Goal: Check status: Check status

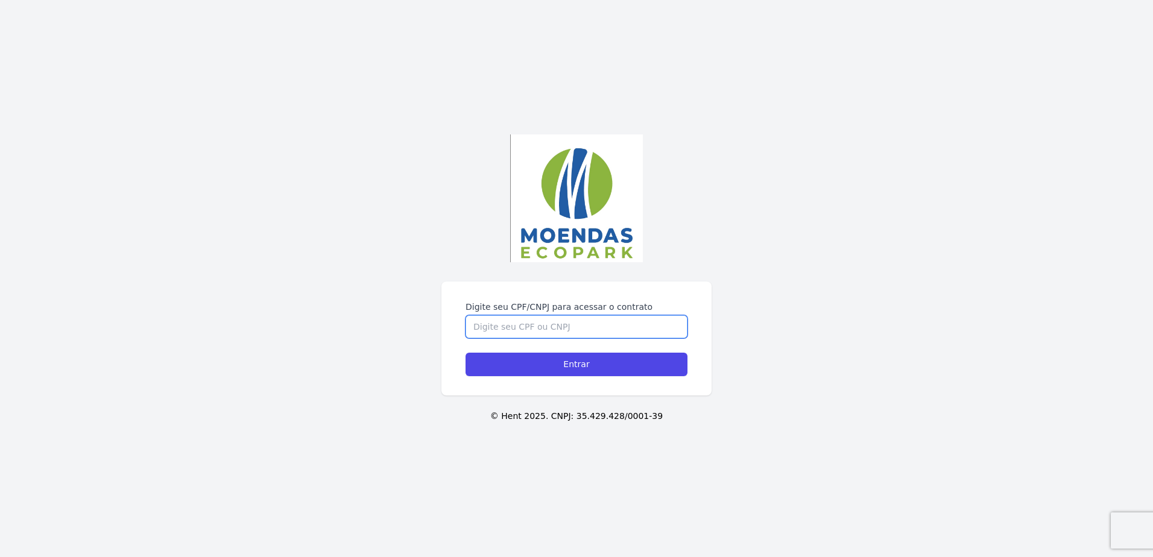
click at [529, 332] on input "Digite seu CPF/CNPJ para acessar o contrato" at bounding box center [577, 326] width 222 height 23
type input "05273756596"
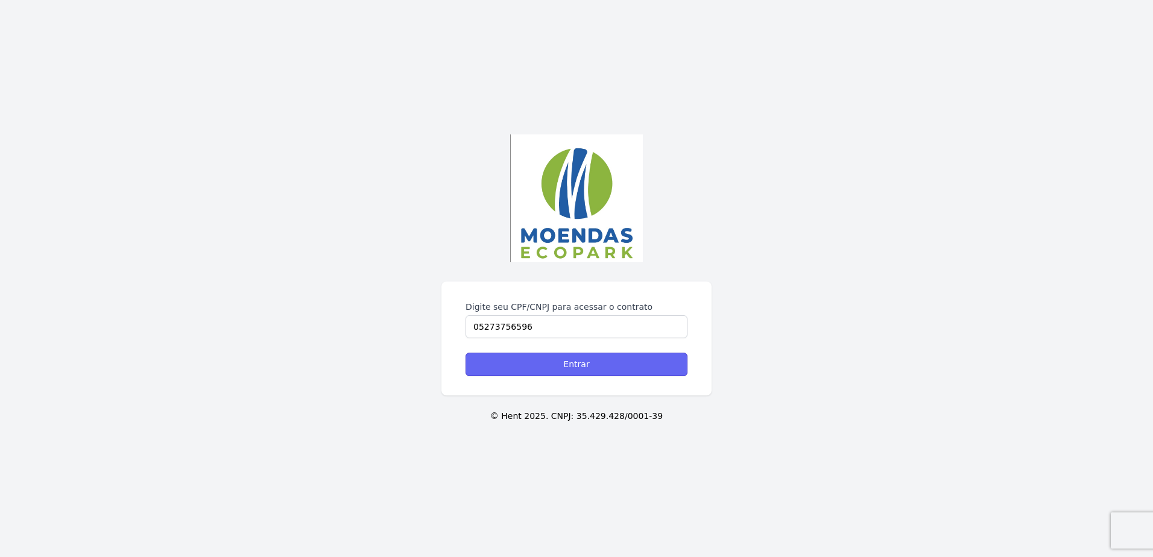
click at [541, 357] on input "Entrar" at bounding box center [577, 365] width 222 height 24
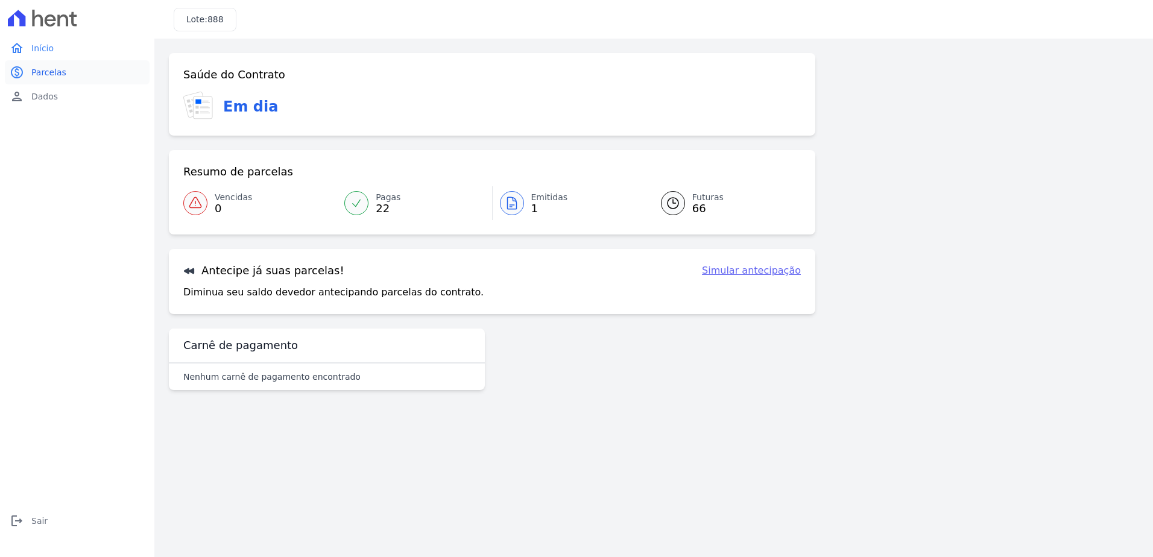
click at [66, 76] on link "paid Parcelas" at bounding box center [77, 72] width 145 height 24
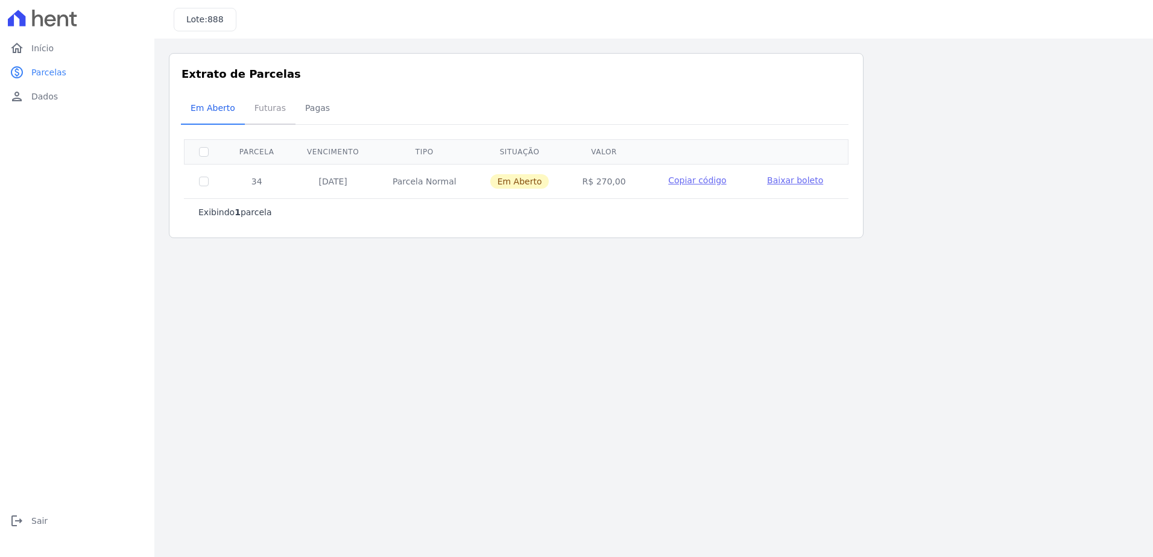
click at [266, 115] on span "Futuras" at bounding box center [270, 108] width 46 height 24
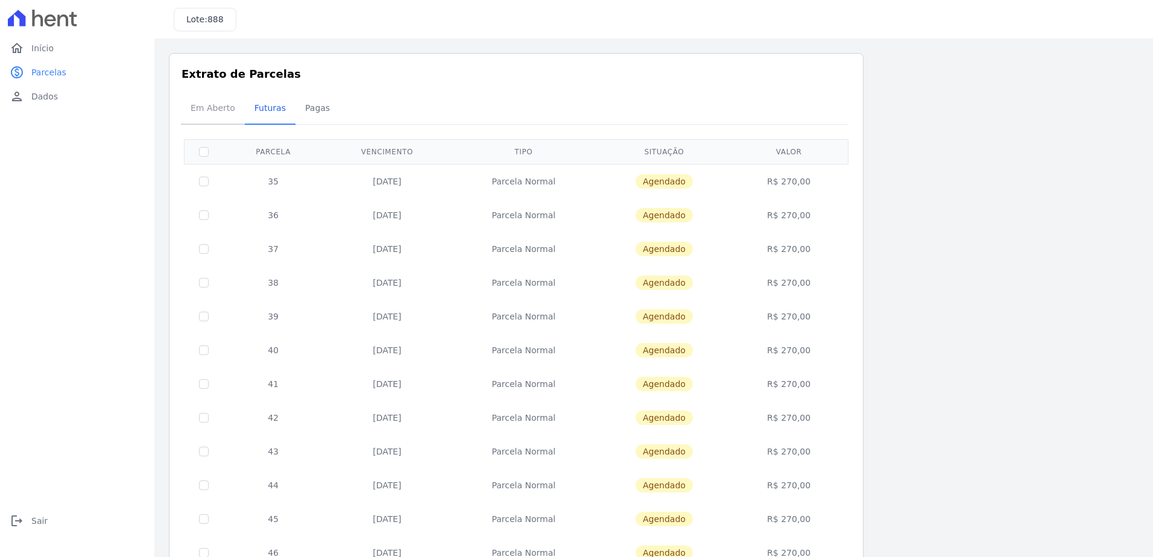
click at [221, 101] on span "Em Aberto" at bounding box center [212, 108] width 59 height 24
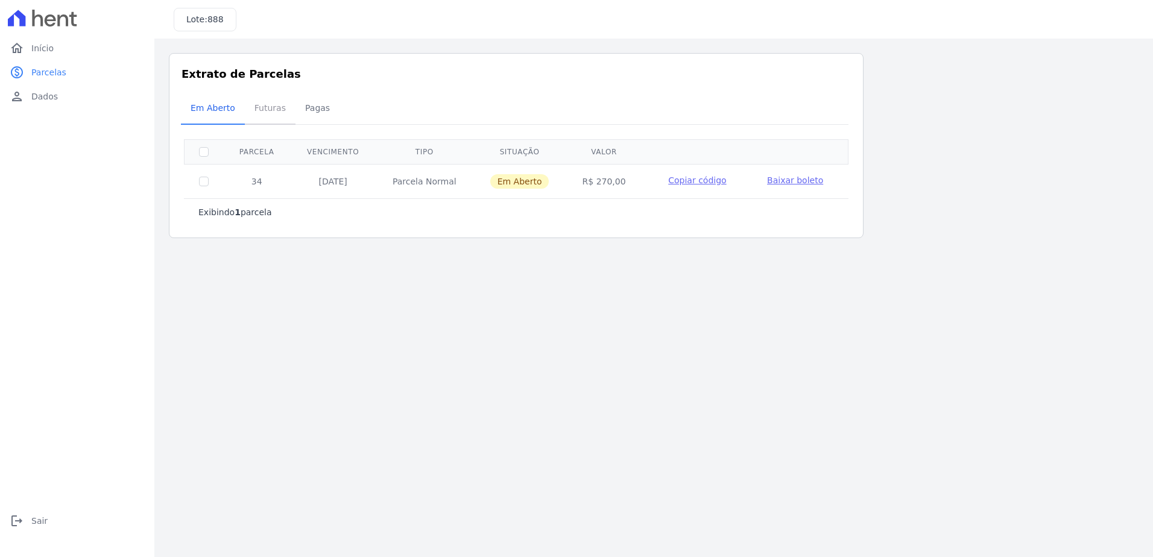
click at [269, 112] on span "Futuras" at bounding box center [270, 108] width 46 height 24
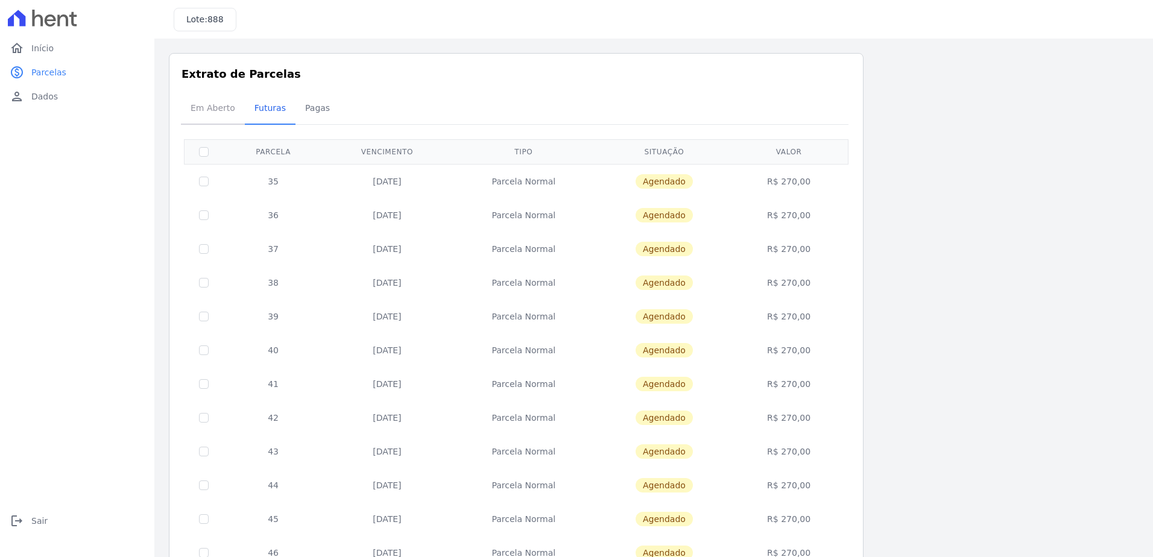
click at [221, 109] on span "Em Aberto" at bounding box center [212, 108] width 59 height 24
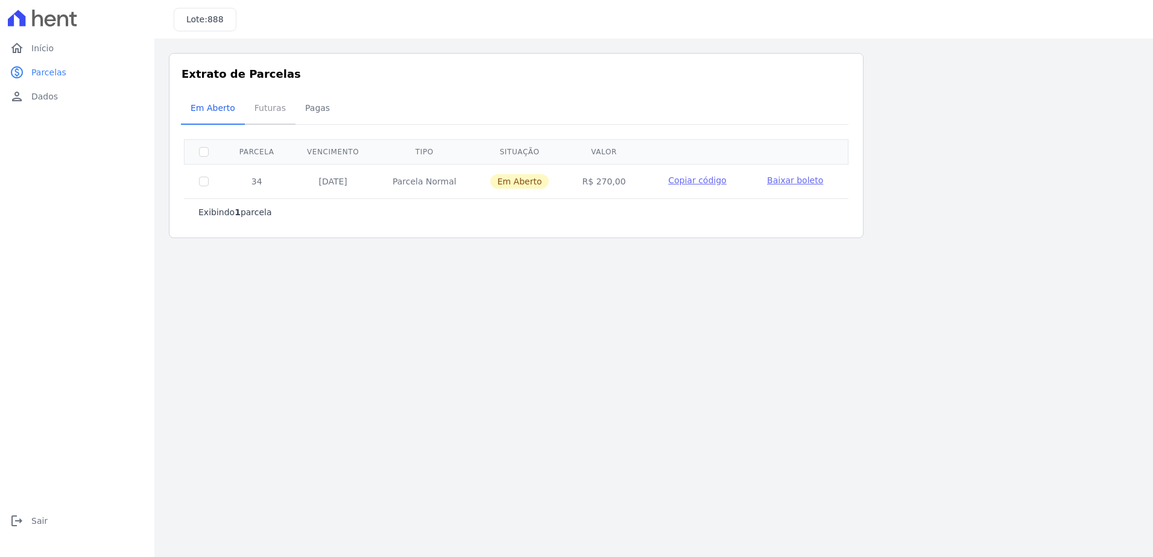
click at [269, 110] on span "Futuras" at bounding box center [270, 108] width 46 height 24
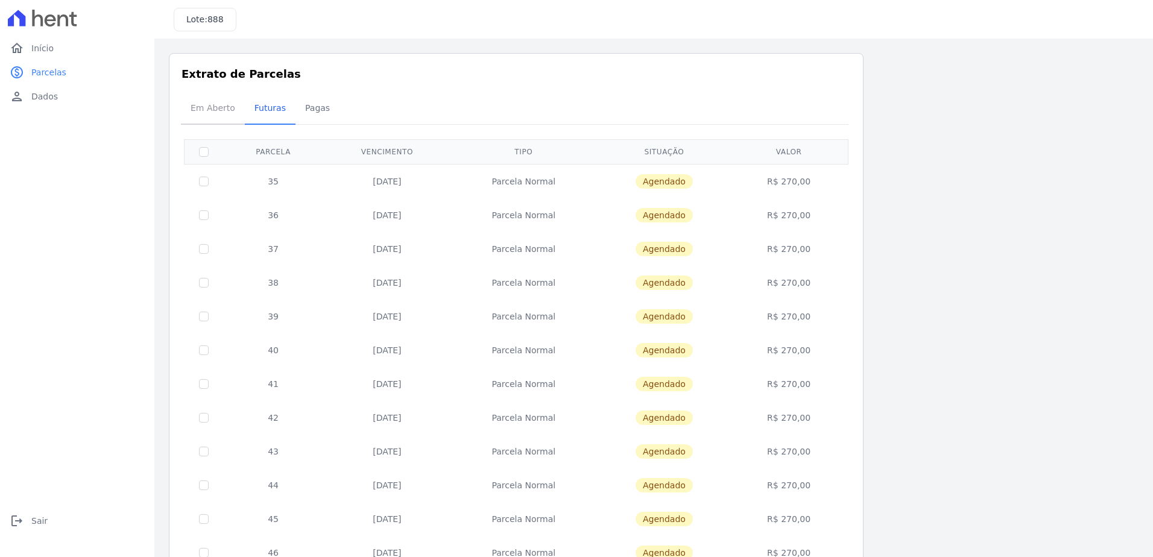
click at [203, 109] on span "Em Aberto" at bounding box center [212, 108] width 59 height 24
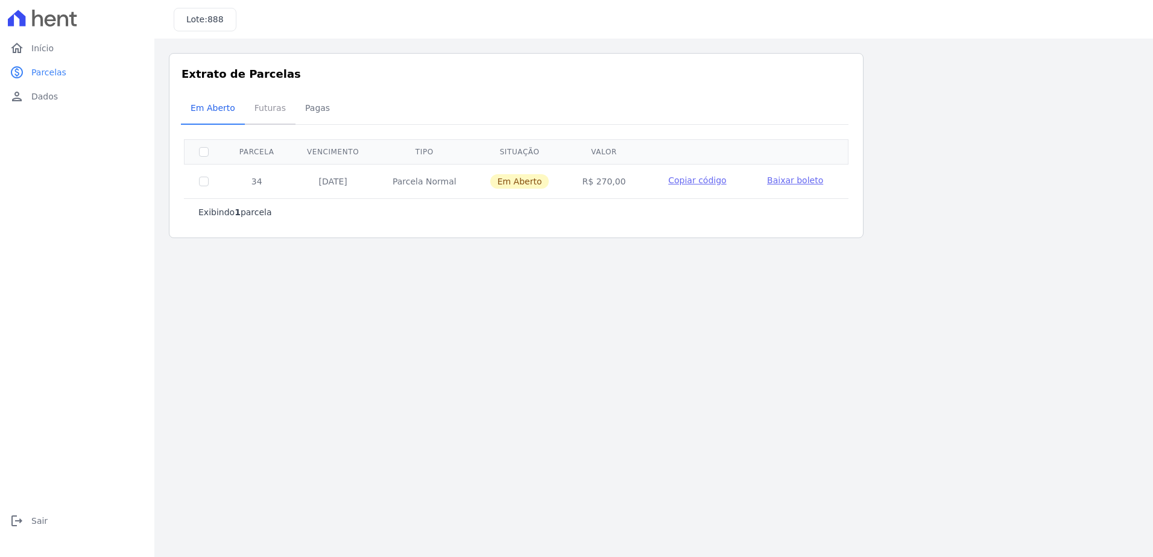
click at [266, 109] on span "Futuras" at bounding box center [270, 108] width 46 height 24
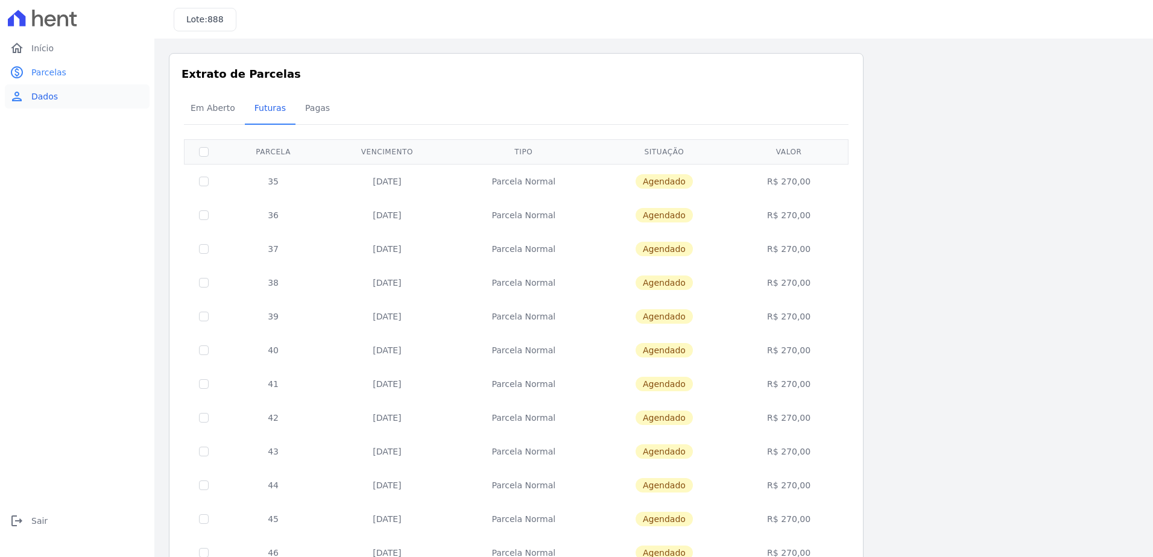
click at [66, 99] on link "person Dados" at bounding box center [77, 96] width 145 height 24
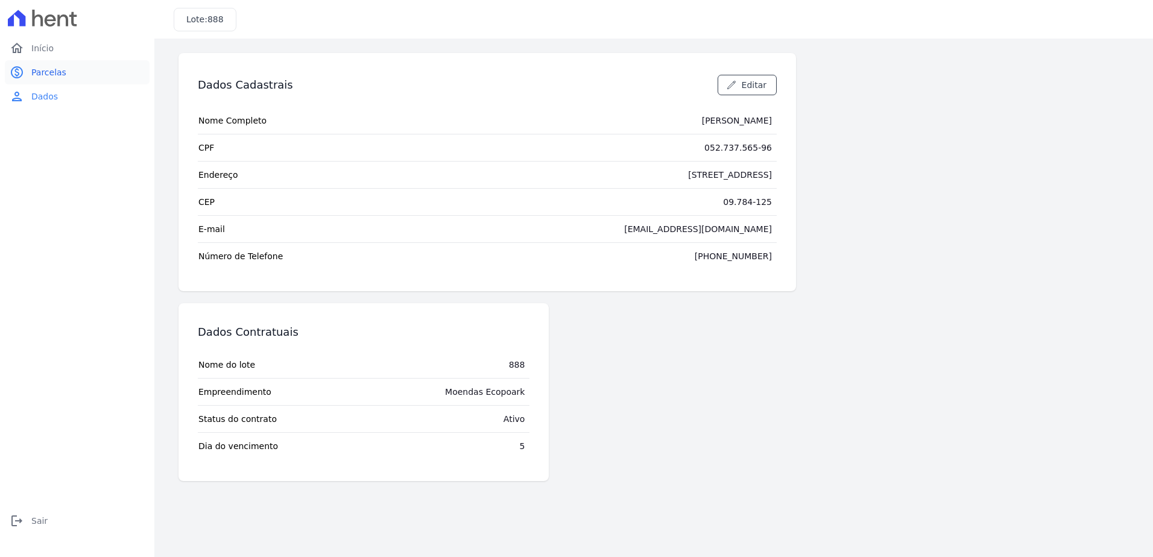
click at [75, 77] on link "paid Parcelas" at bounding box center [77, 72] width 145 height 24
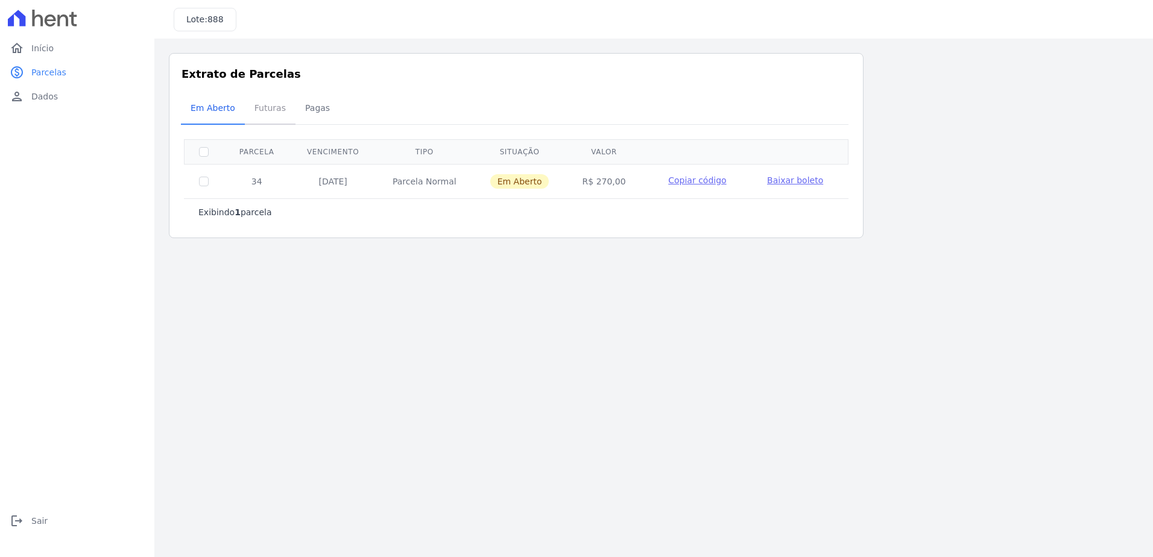
click at [249, 113] on span "Futuras" at bounding box center [270, 108] width 46 height 24
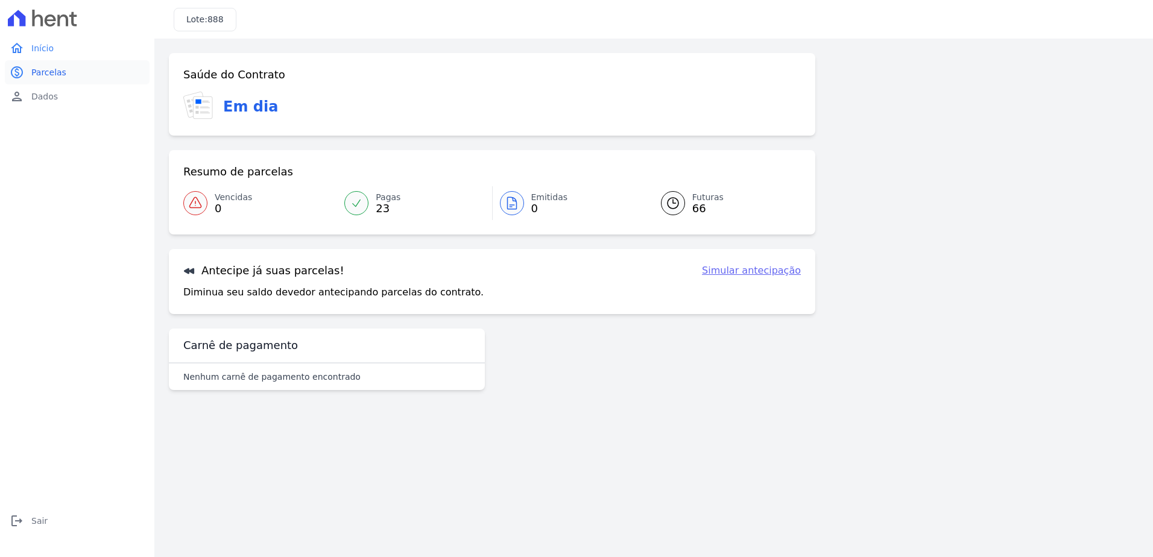
click at [58, 77] on span "Parcelas" at bounding box center [48, 72] width 35 height 12
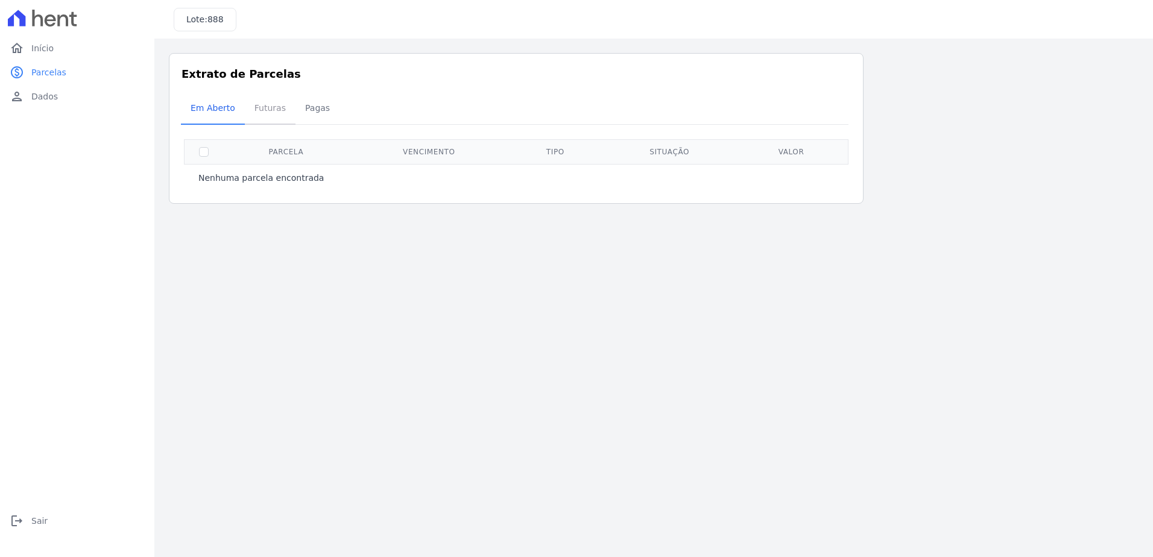
click at [263, 107] on span "Futuras" at bounding box center [270, 108] width 46 height 24
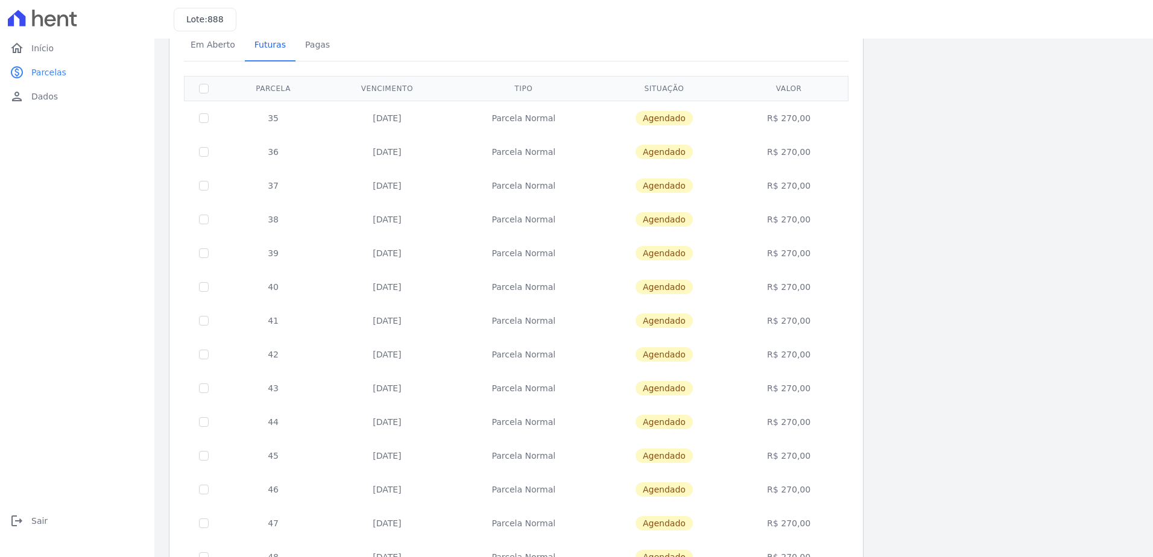
scroll to position [60, 0]
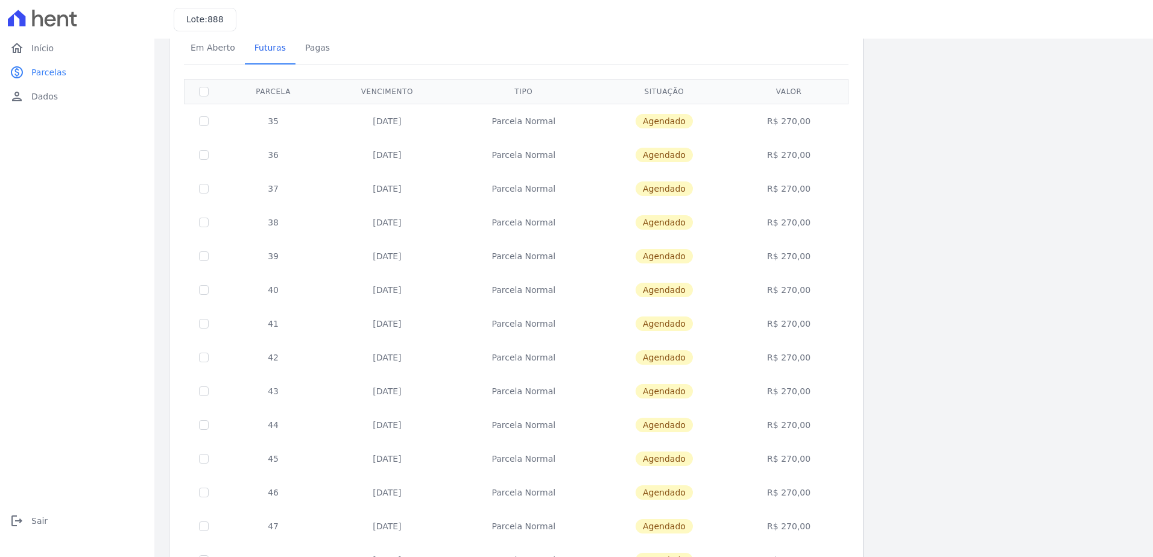
click at [204, 98] on th at bounding box center [204, 91] width 39 height 25
click at [203, 90] on input "checkbox" at bounding box center [204, 92] width 10 height 10
checkbox input "true"
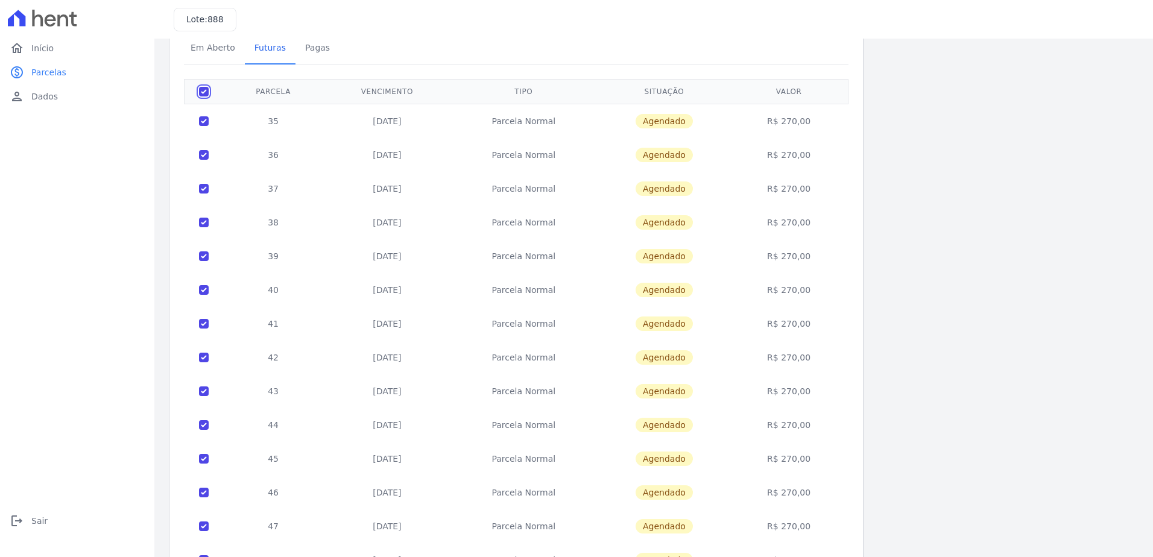
checkbox input "true"
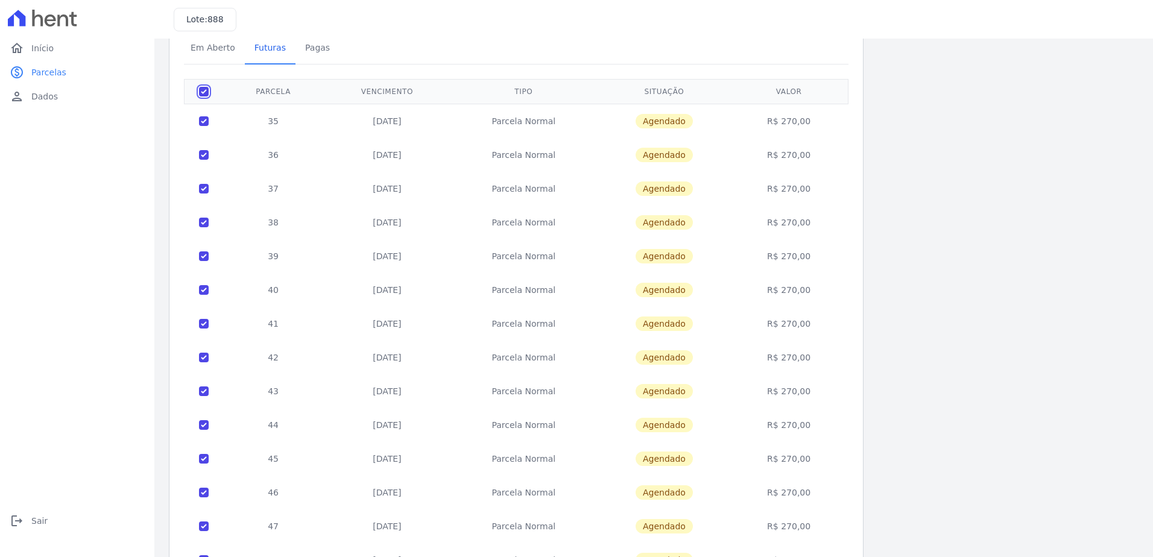
checkbox input "true"
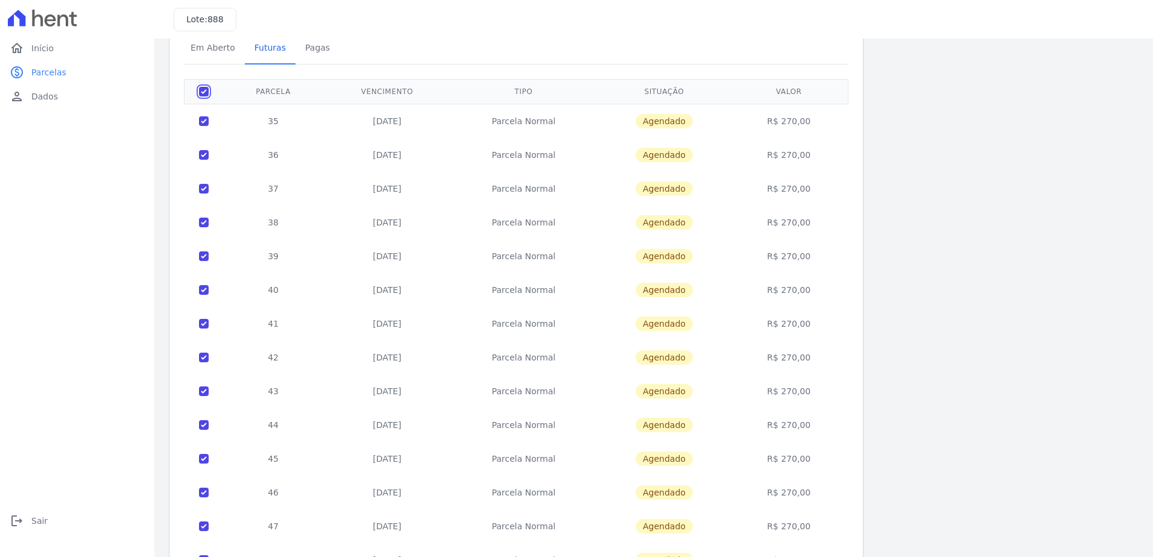
checkbox input "true"
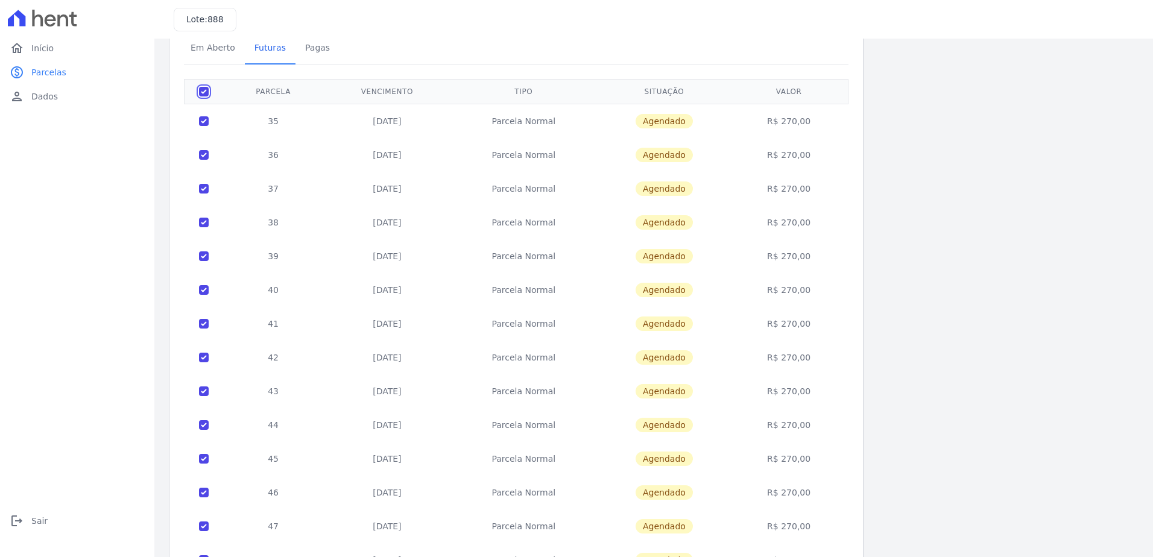
checkbox input "true"
click at [203, 90] on input "checkbox" at bounding box center [204, 92] width 10 height 10
checkbox input "false"
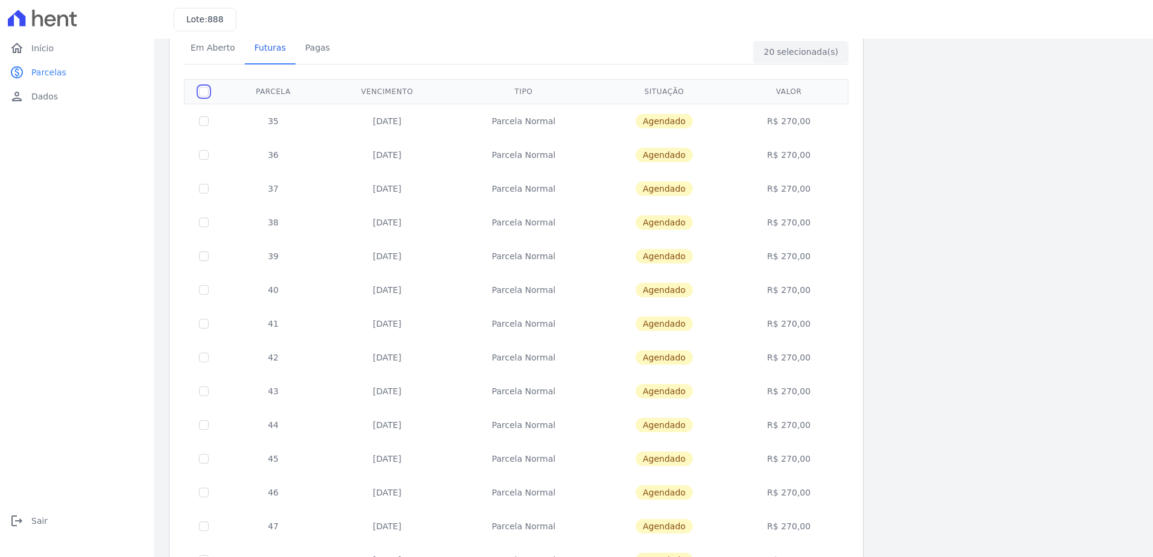
checkbox input "false"
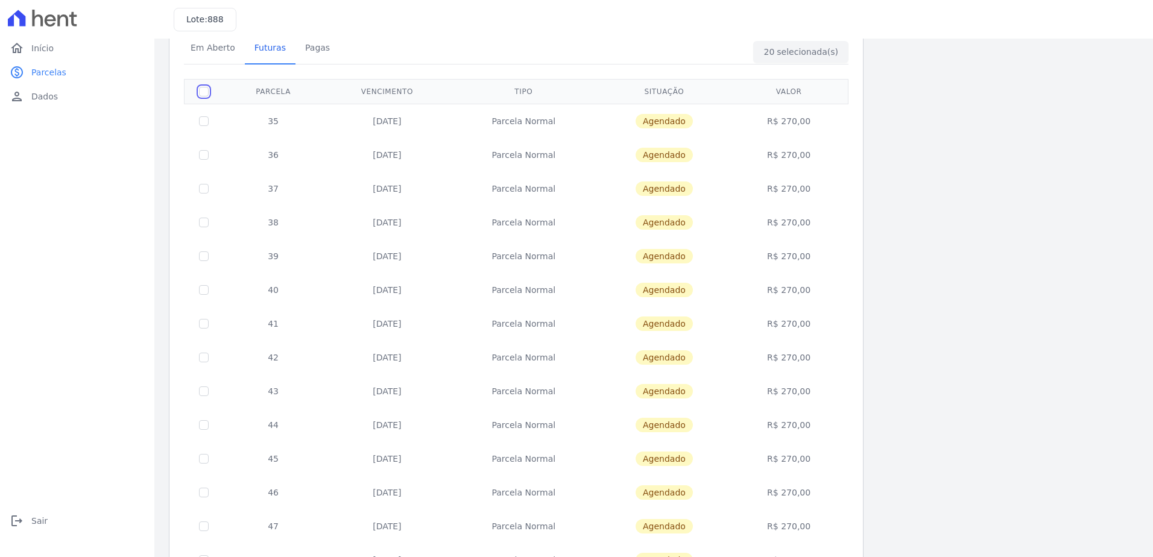
checkbox input "false"
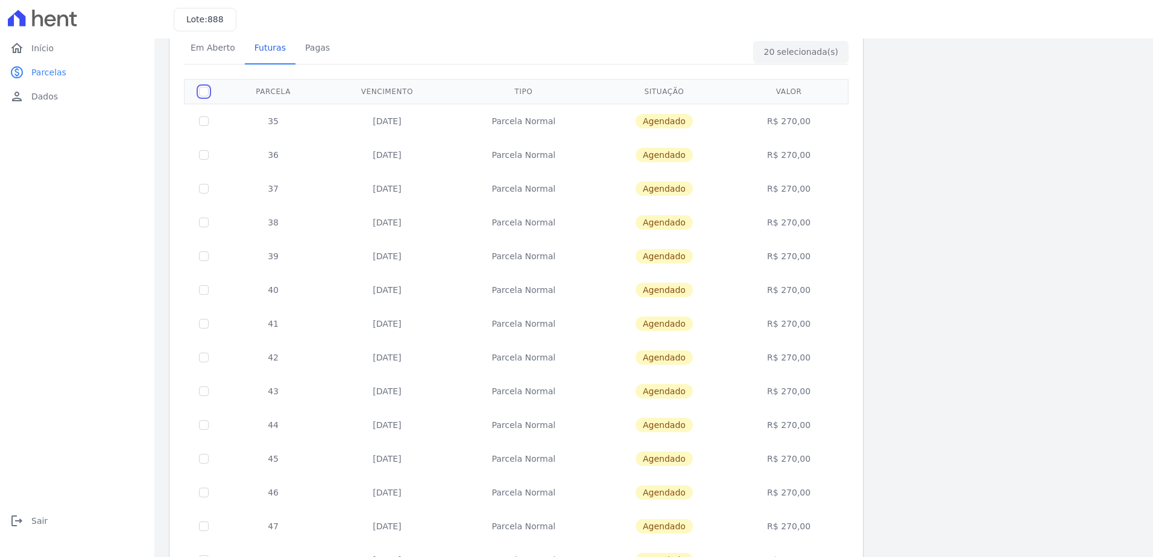
checkbox input "false"
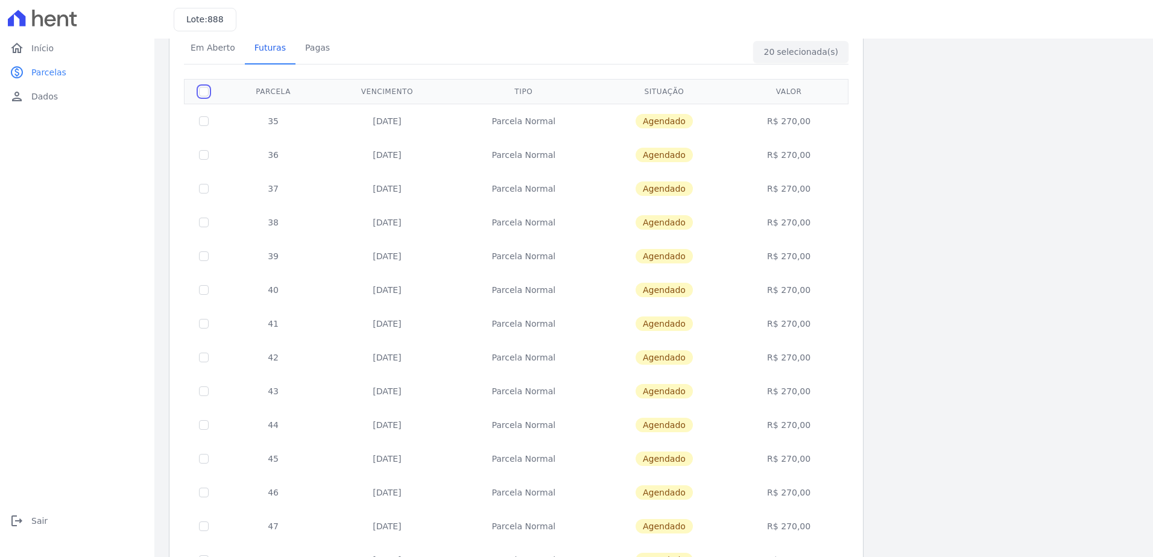
checkbox input "false"
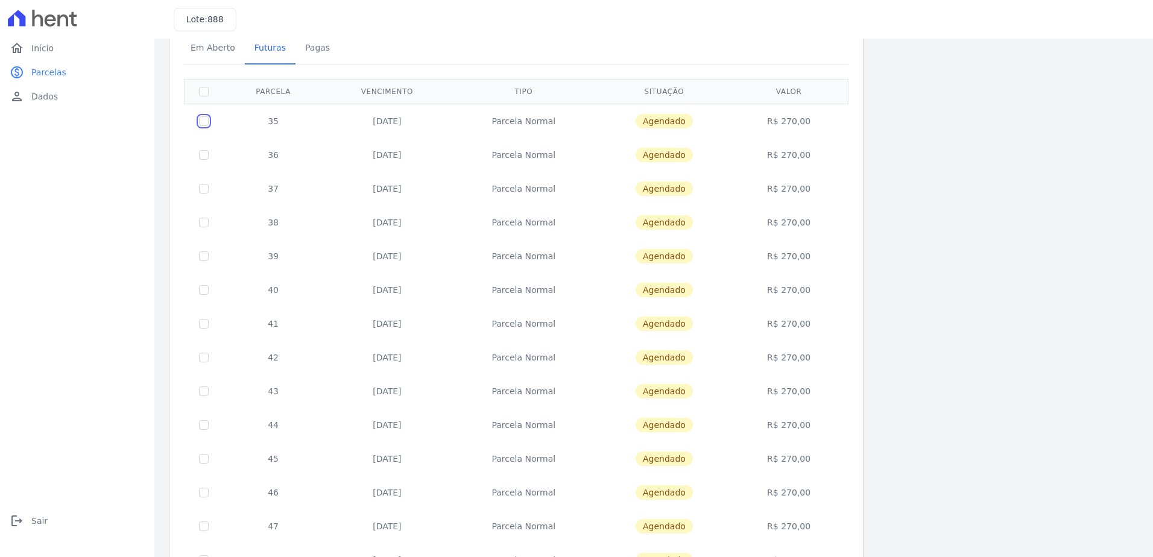
click at [205, 120] on input "checkbox" at bounding box center [204, 121] width 10 height 10
checkbox input "true"
click at [208, 126] on input "checkbox" at bounding box center [204, 121] width 10 height 10
checkbox input "true"
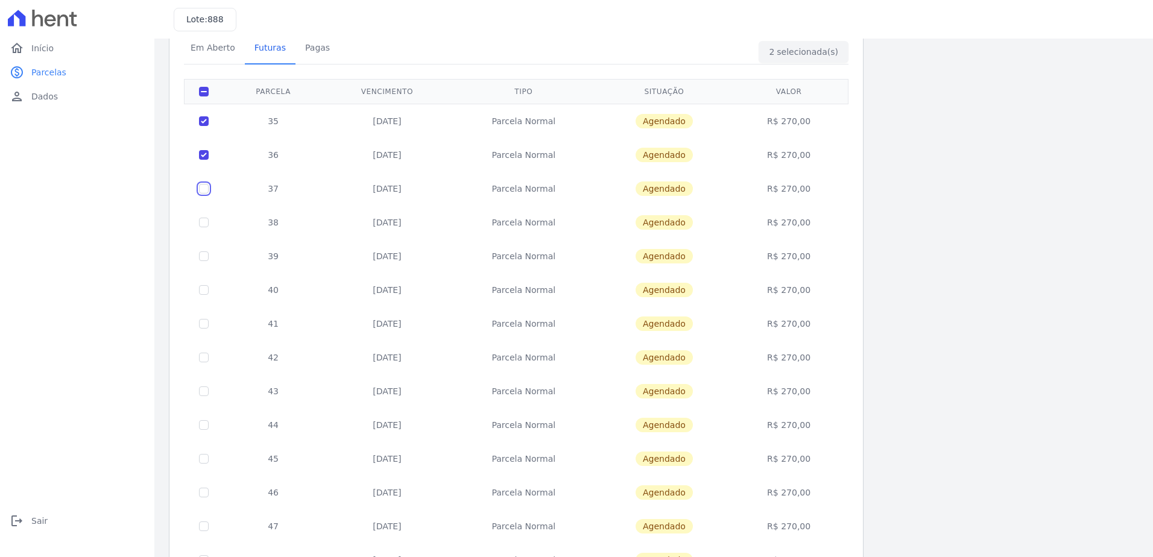
click at [206, 126] on input "checkbox" at bounding box center [204, 121] width 10 height 10
checkbox input "true"
click at [207, 126] on input "checkbox" at bounding box center [204, 121] width 10 height 10
checkbox input "true"
click at [207, 243] on td at bounding box center [204, 256] width 39 height 34
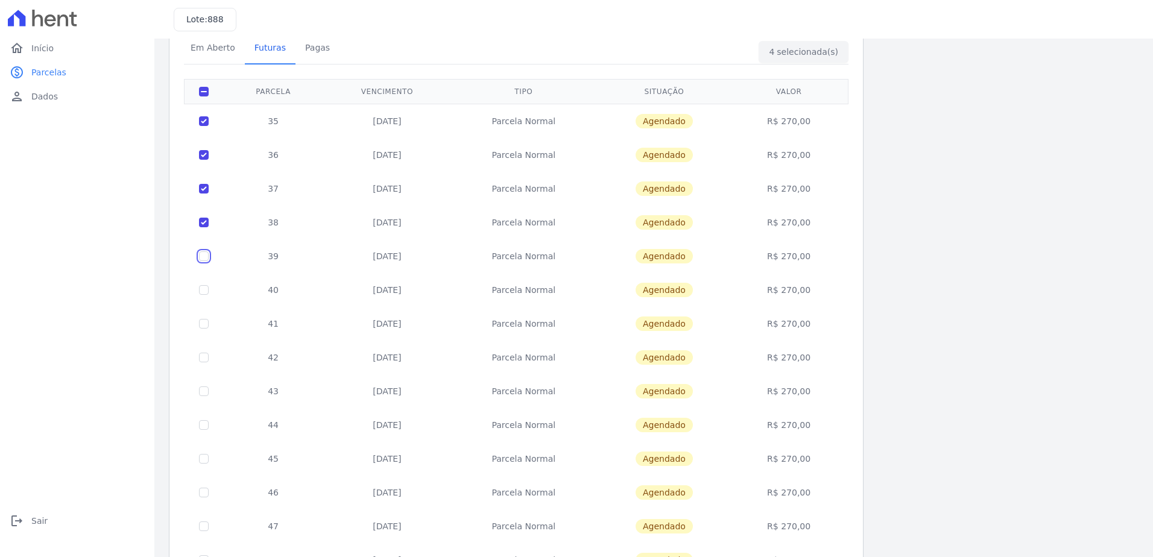
click at [208, 126] on input "checkbox" at bounding box center [204, 121] width 10 height 10
checkbox input "true"
click at [208, 126] on input "checkbox" at bounding box center [204, 121] width 10 height 10
checkbox input "true"
click at [206, 126] on input "checkbox" at bounding box center [204, 121] width 10 height 10
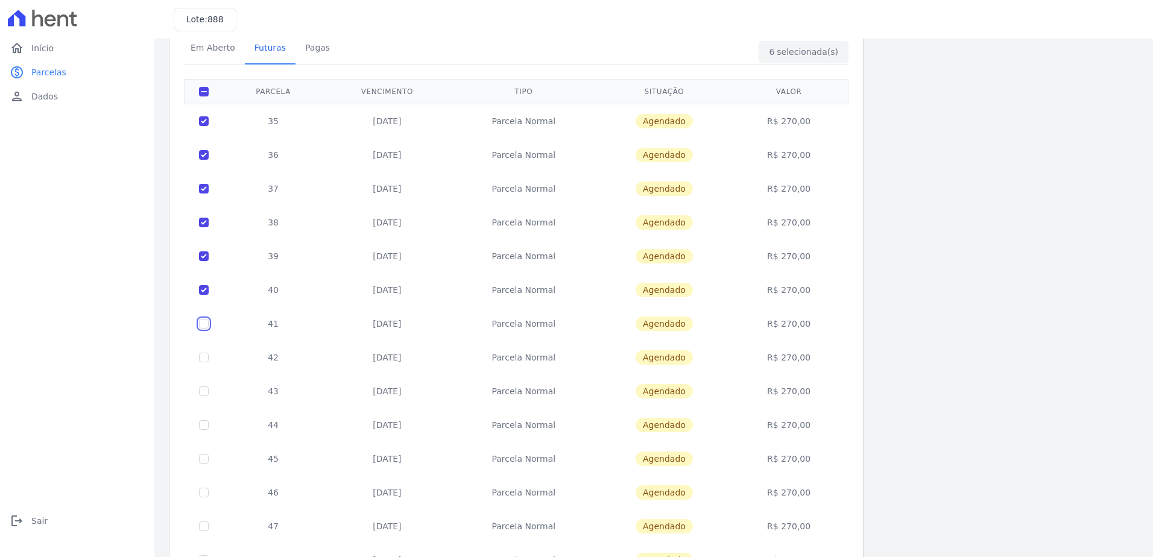
checkbox input "true"
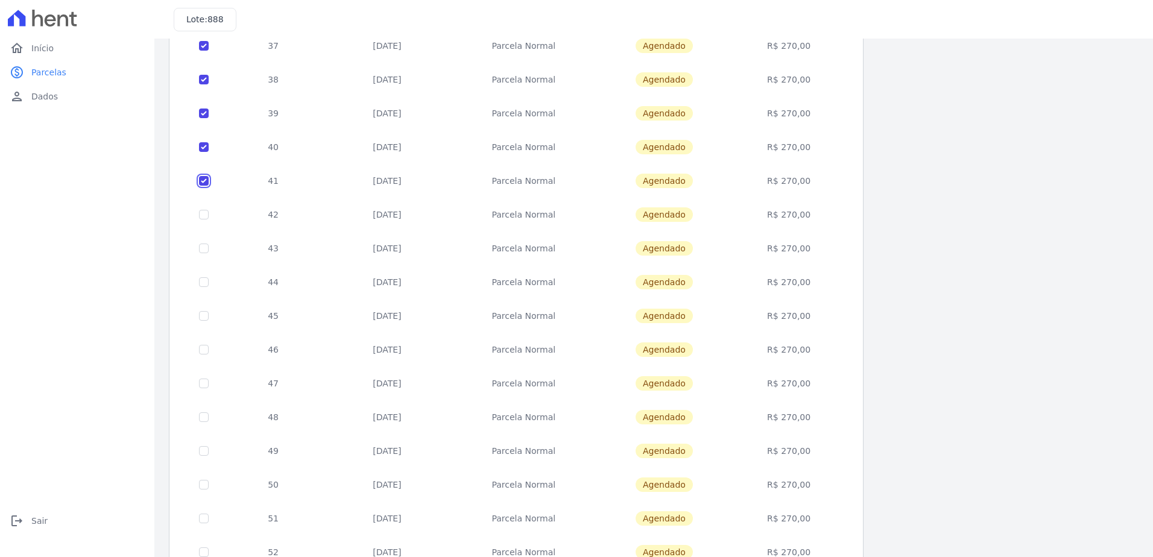
scroll to position [241, 0]
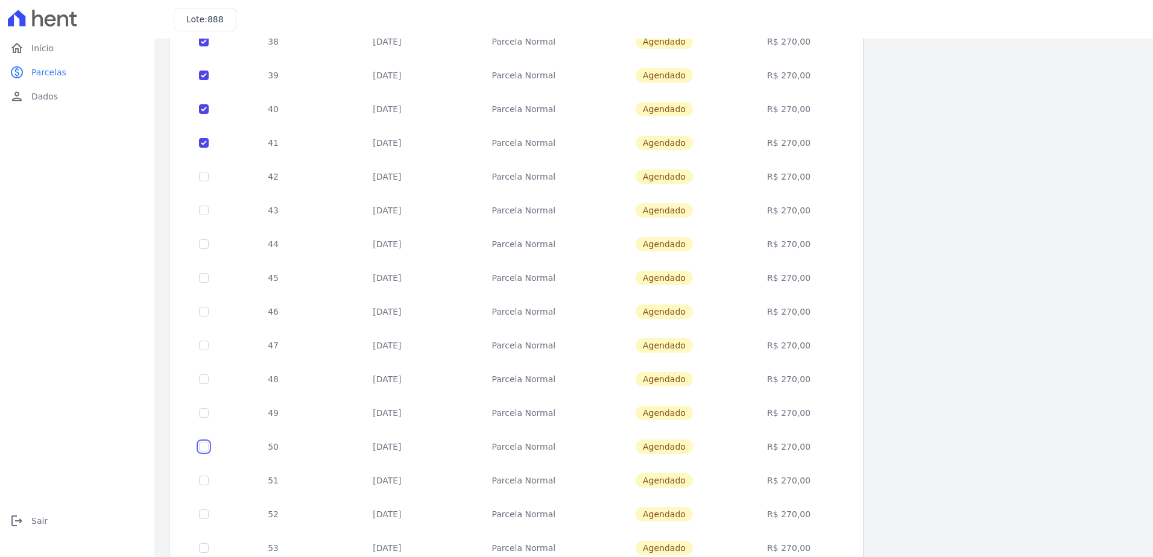
checkbox input "true"
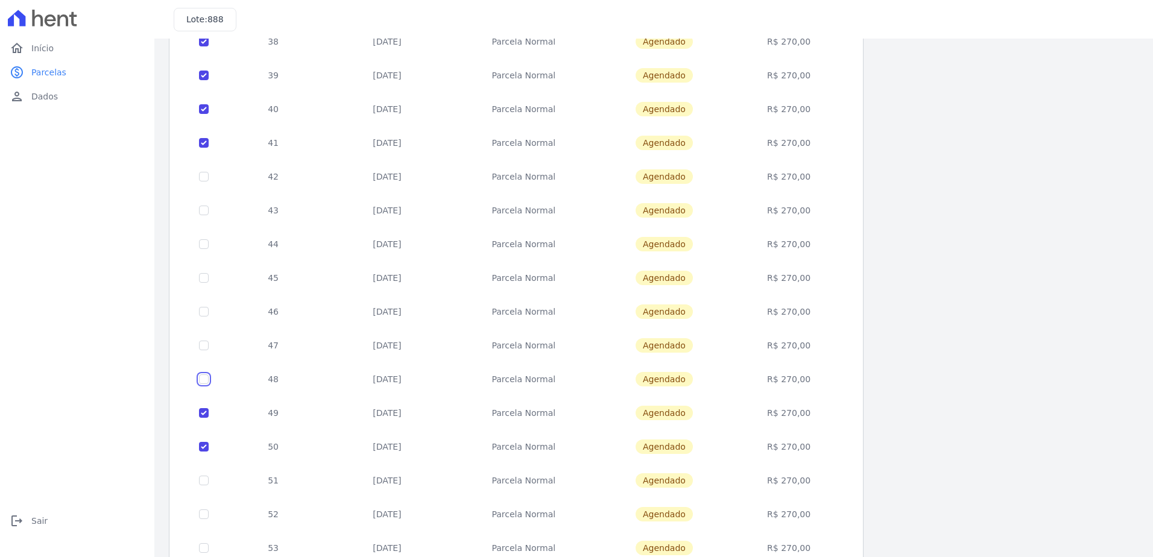
checkbox input "true"
click at [209, 316] on td at bounding box center [204, 312] width 39 height 34
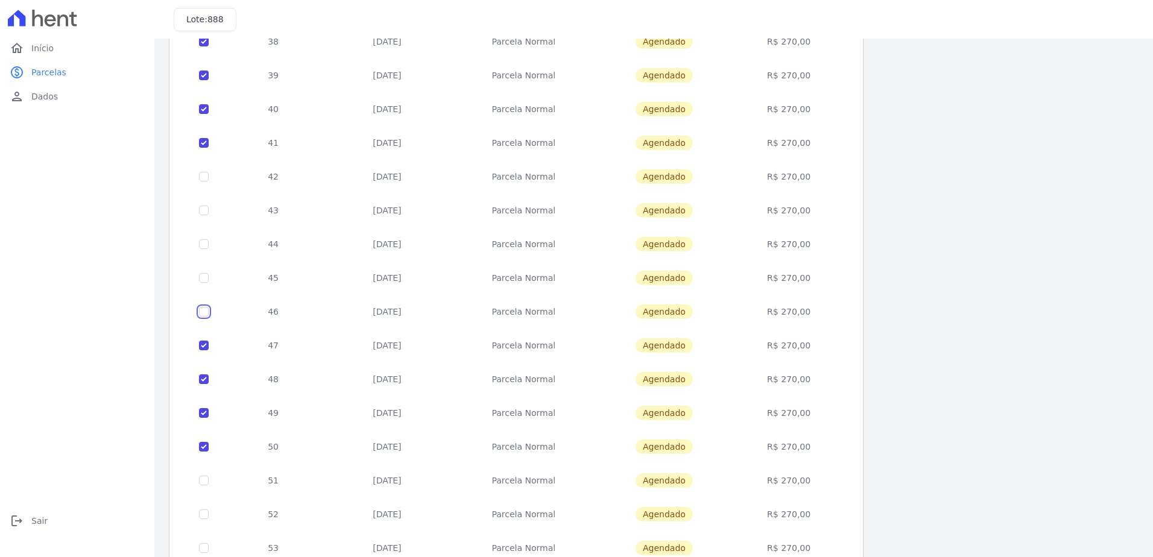
checkbox input "true"
click at [206, 249] on td at bounding box center [204, 244] width 39 height 34
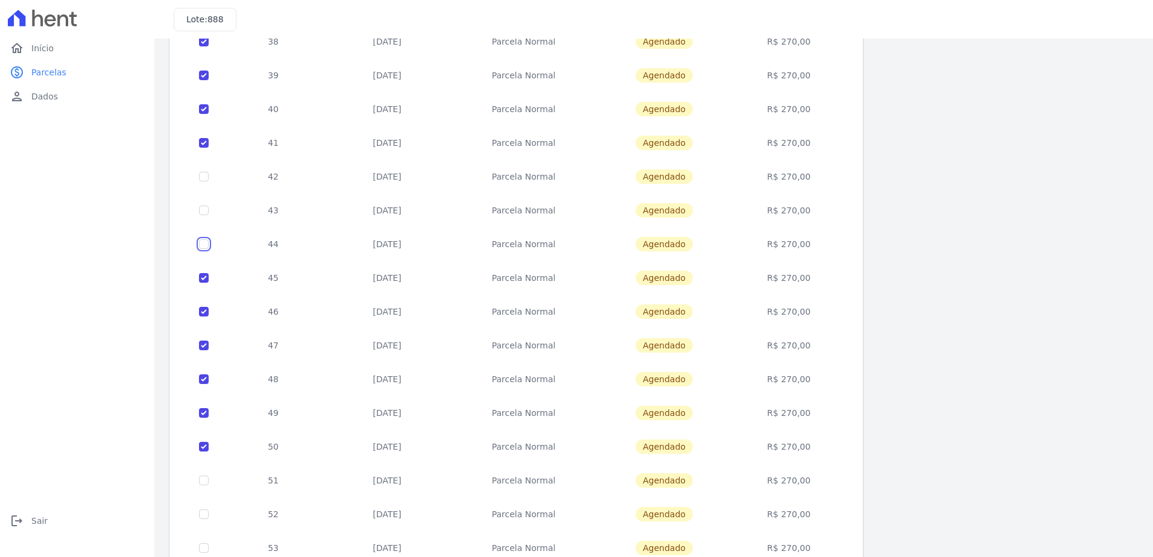
checkbox input "true"
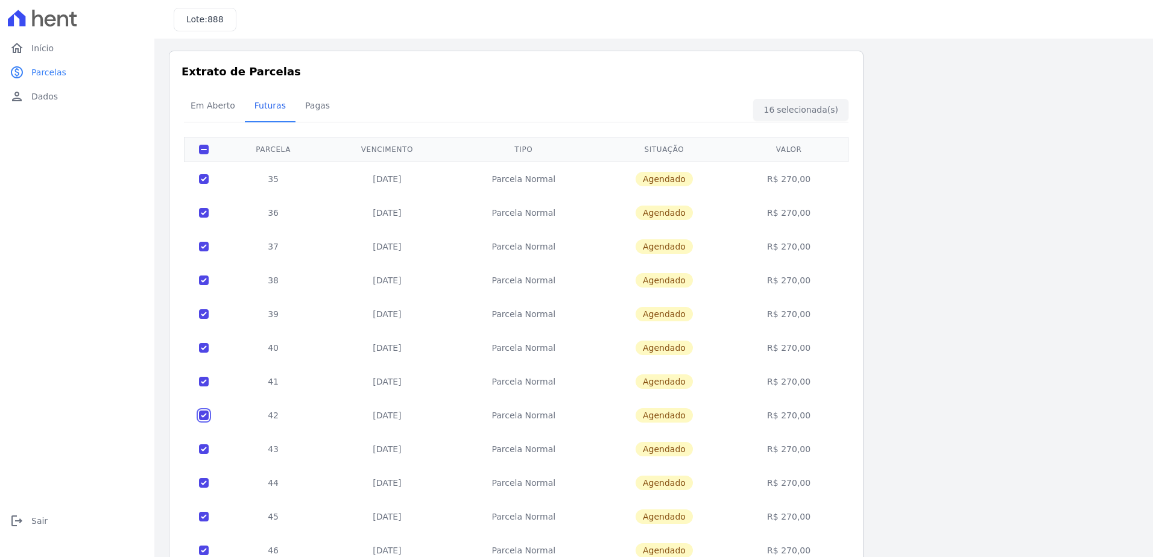
scroll to position [0, 0]
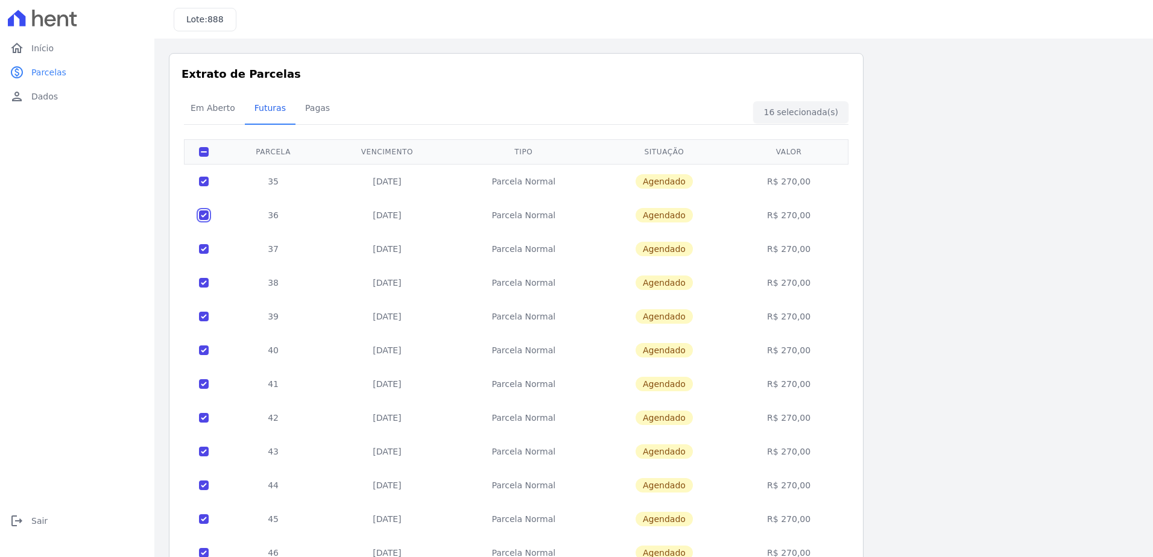
click at [206, 186] on input "checkbox" at bounding box center [204, 182] width 10 height 10
checkbox input "false"
click at [205, 180] on input "checkbox" at bounding box center [204, 182] width 10 height 10
checkbox input "false"
click at [206, 186] on input "checkbox" at bounding box center [204, 182] width 10 height 10
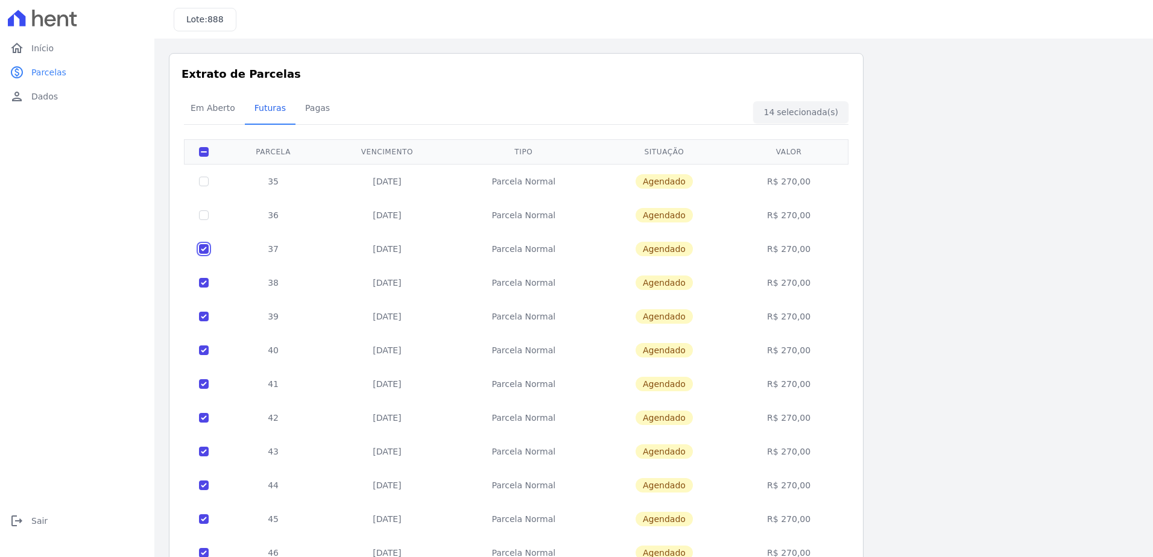
checkbox input "false"
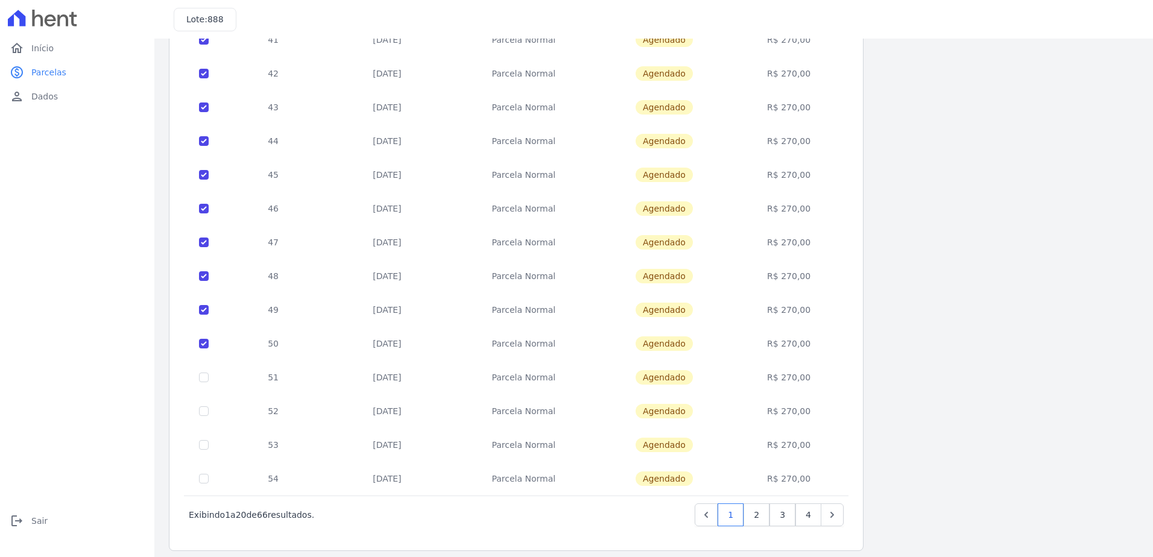
scroll to position [353, 0]
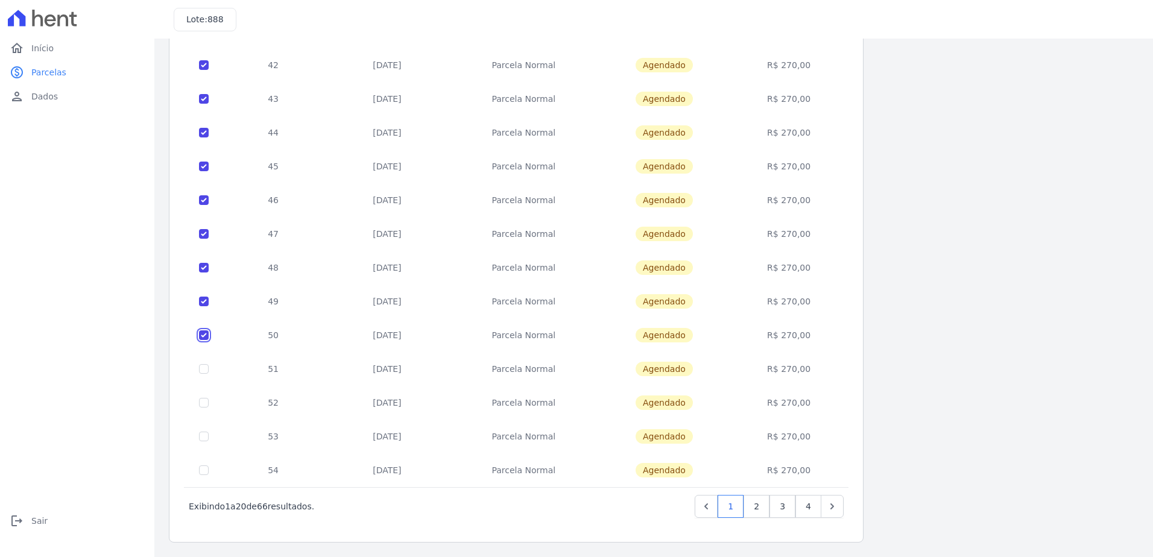
checkbox input "false"
